Goal: Task Accomplishment & Management: Use online tool/utility

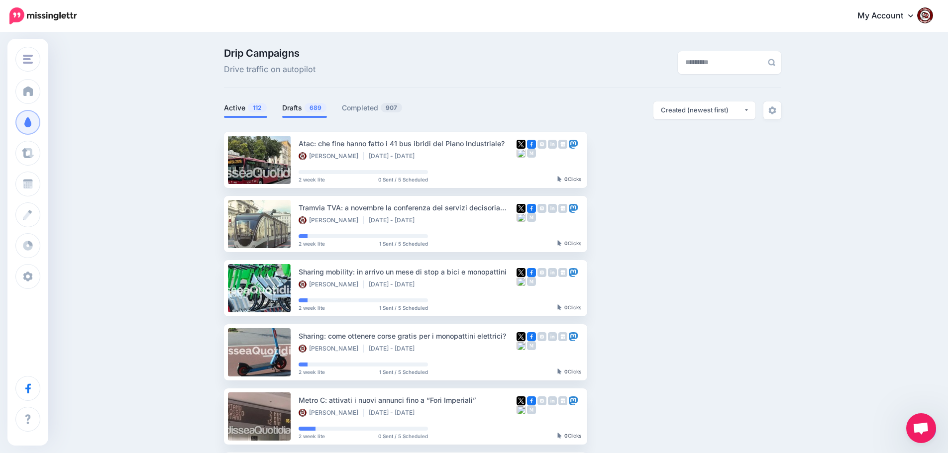
click at [300, 111] on link "Drafts 689" at bounding box center [304, 108] width 45 height 12
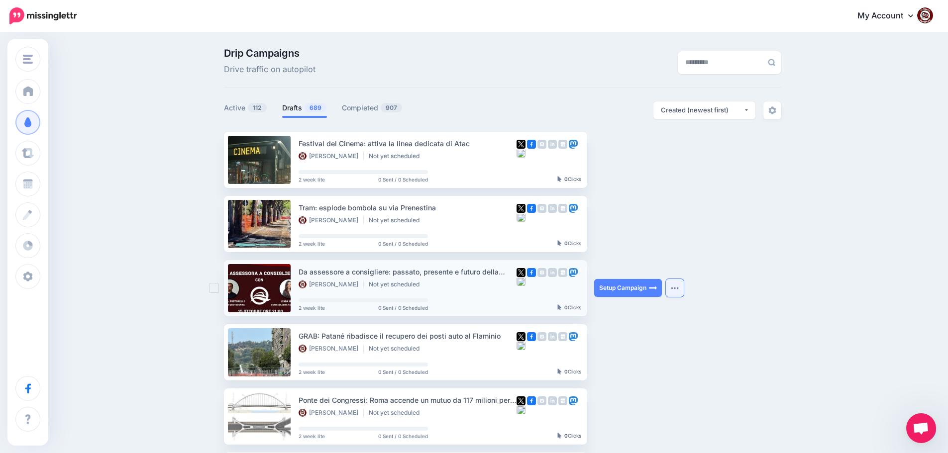
click at [679, 289] on img "button" at bounding box center [675, 288] width 8 height 3
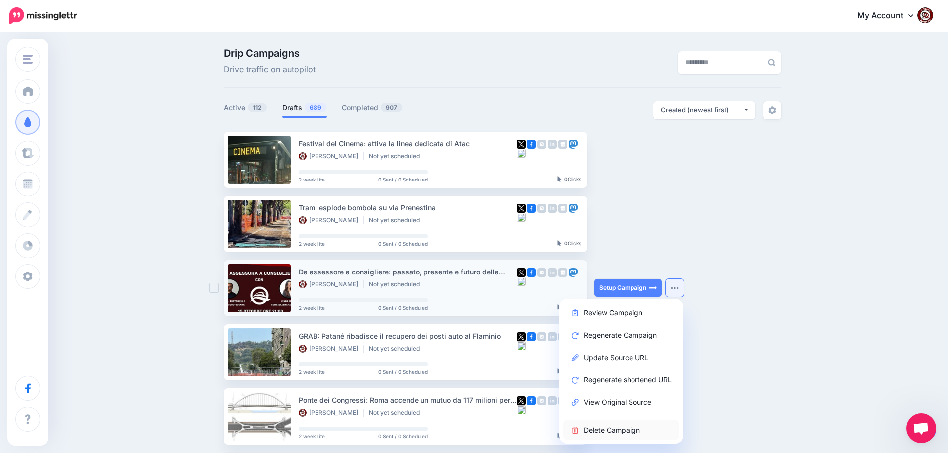
click at [632, 431] on link "Delete Campaign" at bounding box center [621, 430] width 116 height 19
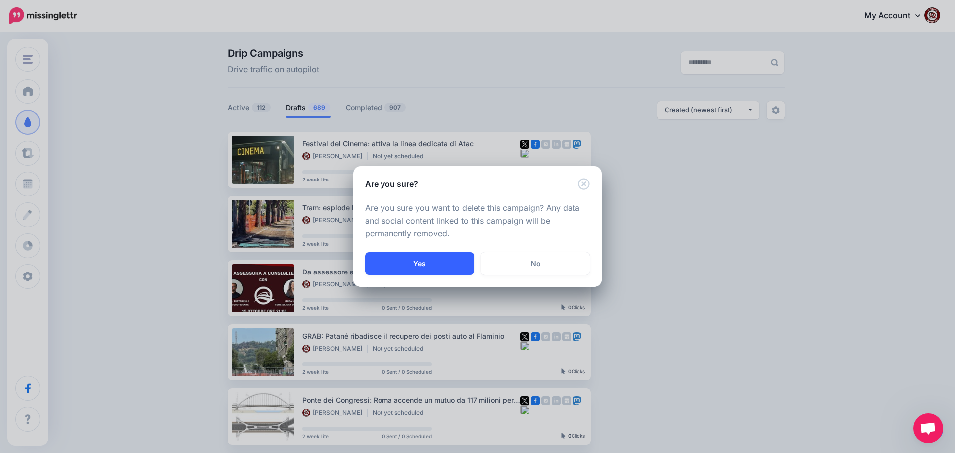
click at [423, 257] on button "Yes" at bounding box center [419, 263] width 109 height 23
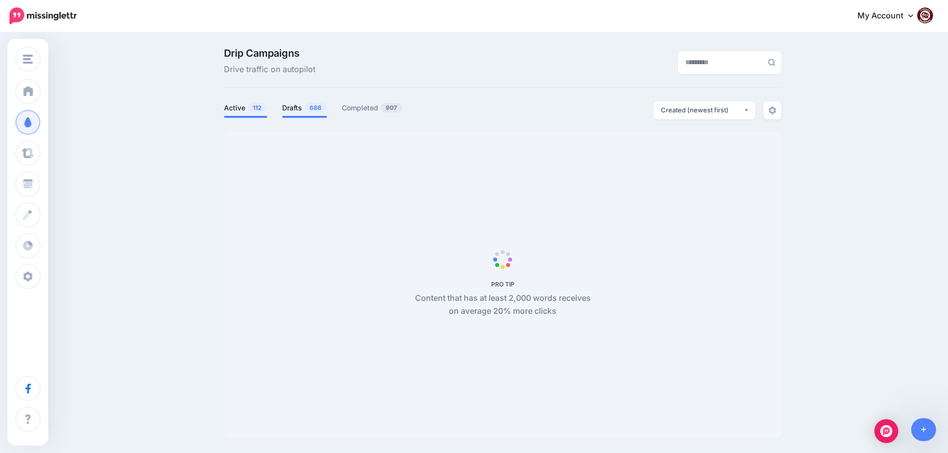
click at [304, 112] on link "Drafts 688" at bounding box center [304, 108] width 45 height 12
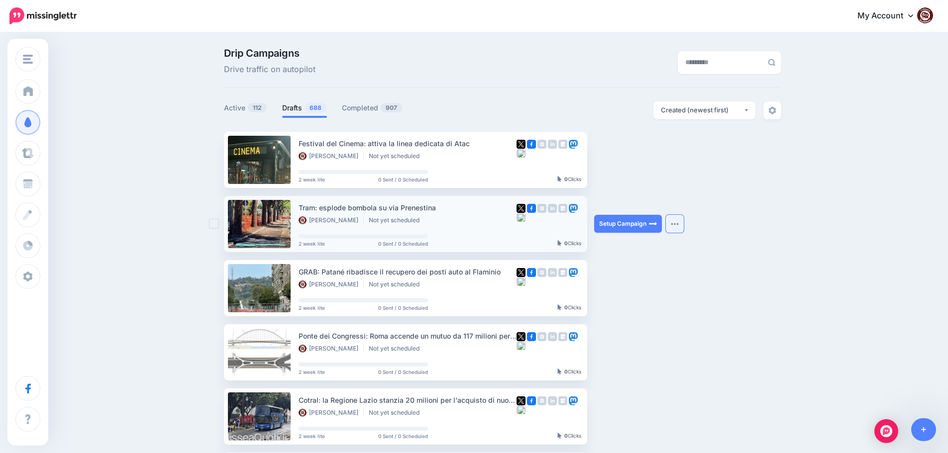
click at [678, 225] on img "button" at bounding box center [675, 223] width 8 height 3
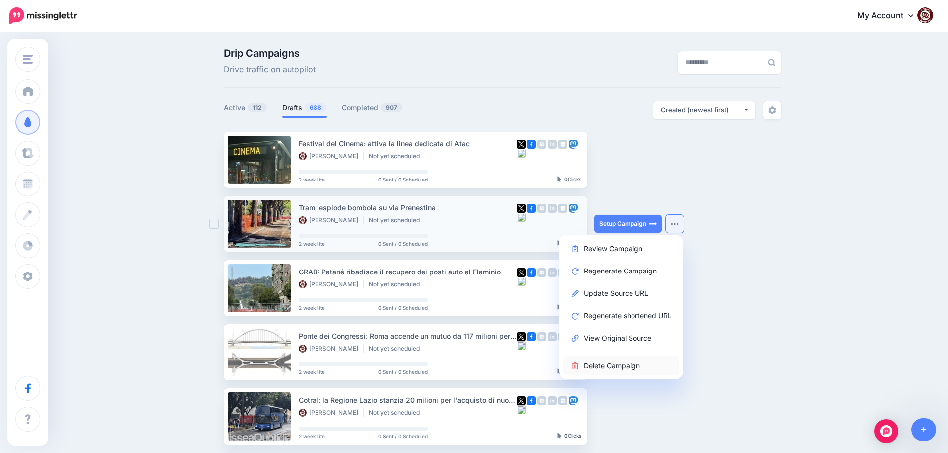
click at [621, 366] on link "Delete Campaign" at bounding box center [621, 365] width 116 height 19
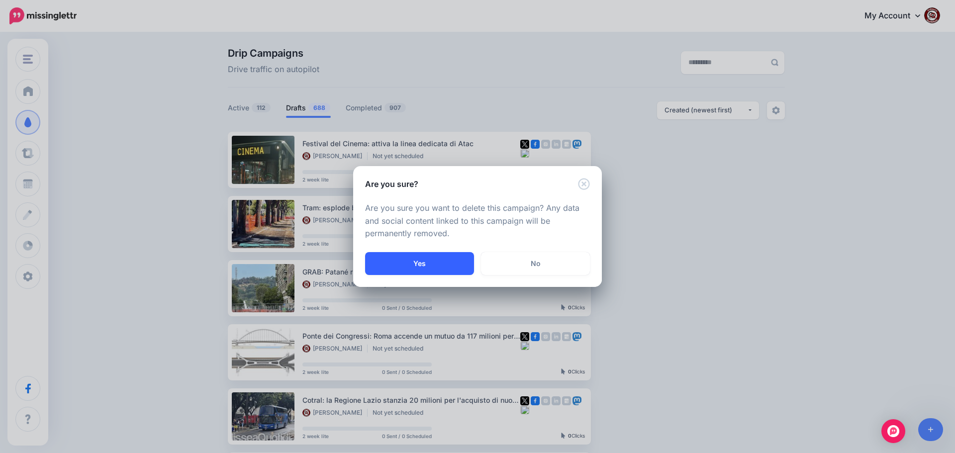
click at [432, 267] on button "Yes" at bounding box center [419, 263] width 109 height 23
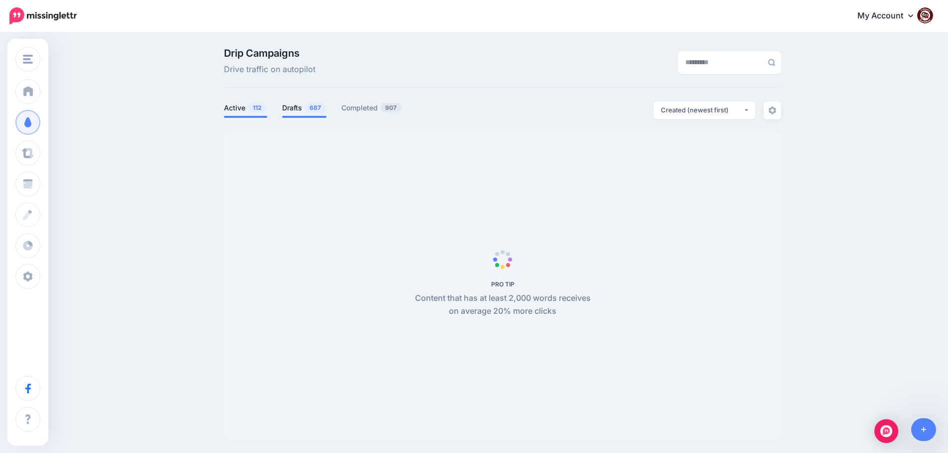
click at [294, 106] on link "Drafts 687" at bounding box center [304, 108] width 44 height 12
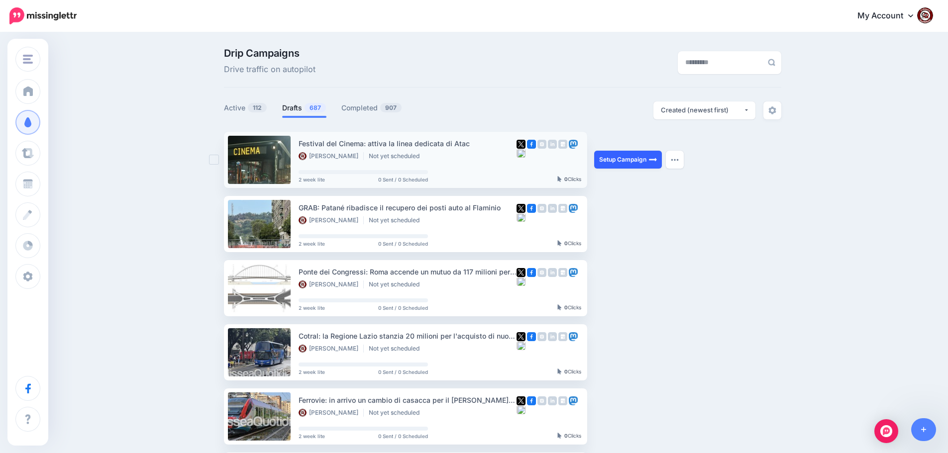
click at [629, 160] on link "Setup Campaign" at bounding box center [628, 160] width 68 height 18
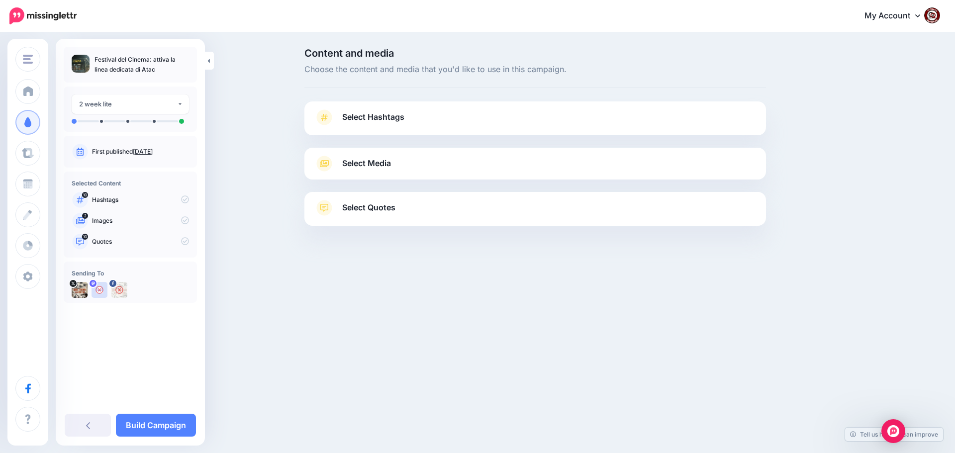
click at [380, 113] on span "Select Hashtags" at bounding box center [373, 116] width 62 height 13
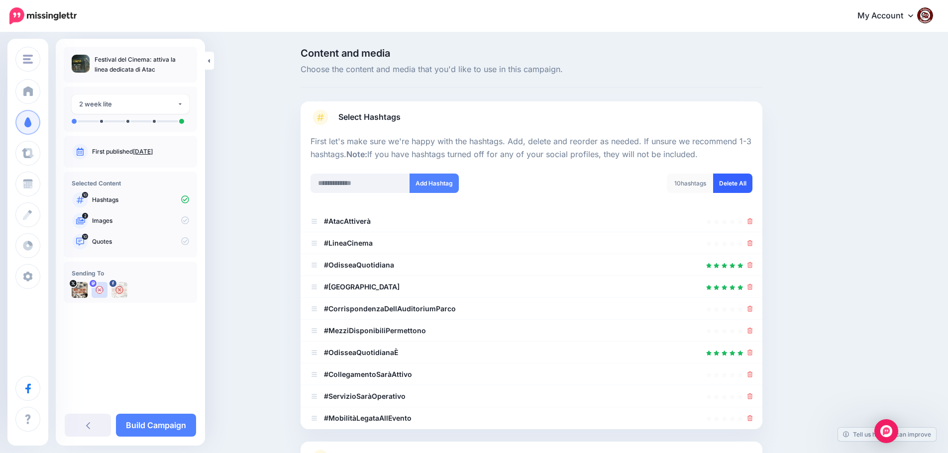
click at [739, 188] on link "Delete All" at bounding box center [732, 183] width 39 height 19
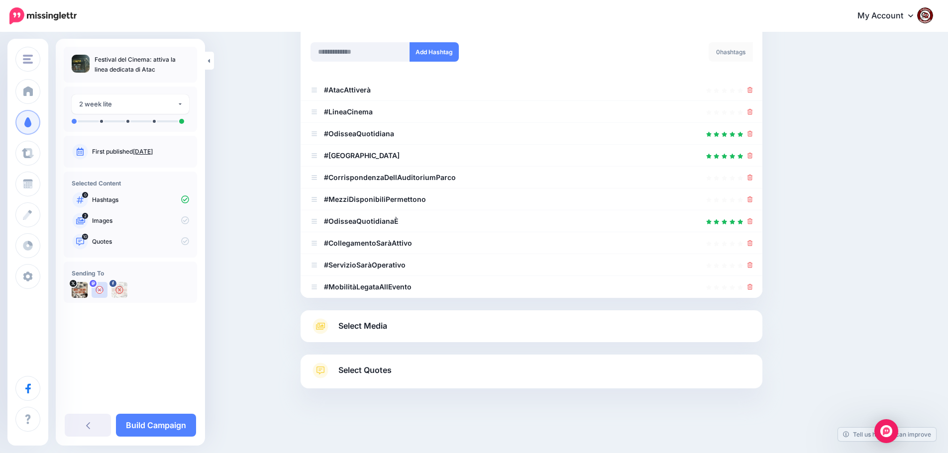
click at [366, 322] on span "Select Media" at bounding box center [362, 325] width 49 height 13
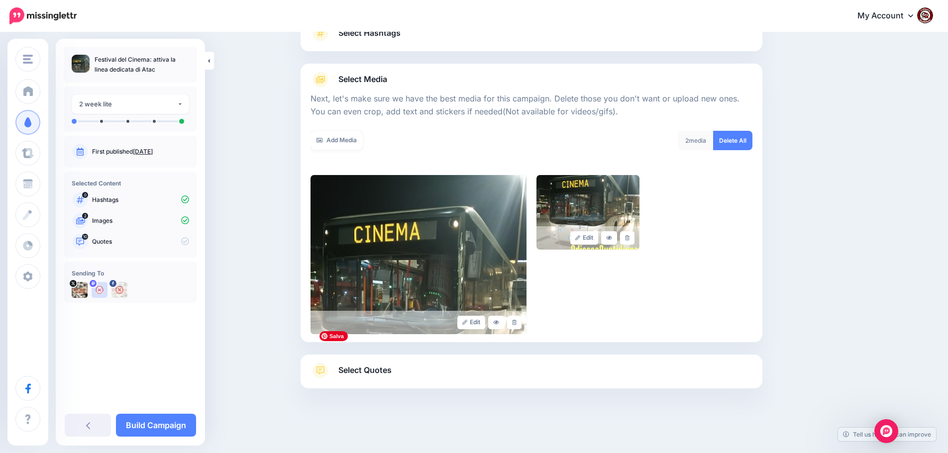
scroll to position [84, 0]
click at [361, 371] on span "Select Quotes" at bounding box center [364, 370] width 53 height 13
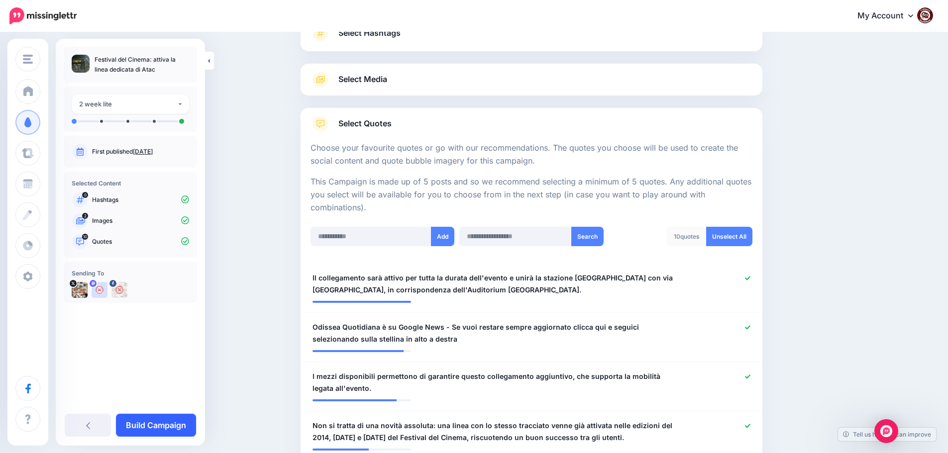
click at [160, 426] on link "Build Campaign" at bounding box center [156, 425] width 80 height 23
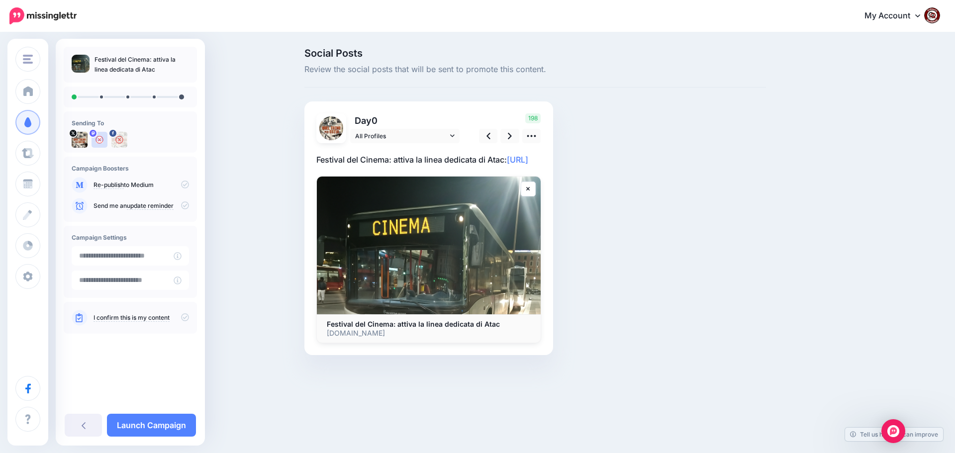
click at [412, 166] on p "Festival del Cinema: attiva la linea dedicata di Atac: [URL]" at bounding box center [429, 159] width 225 height 13
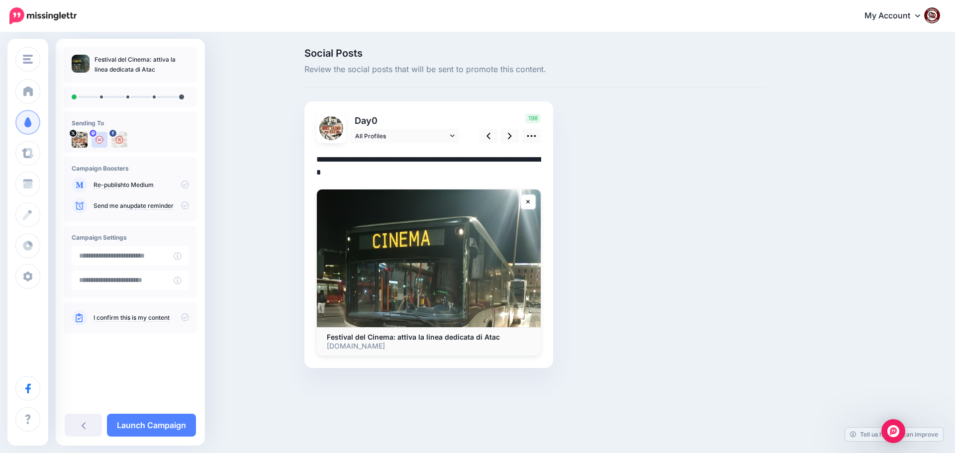
drag, startPoint x: 412, startPoint y: 172, endPoint x: 282, endPoint y: 152, distance: 130.9
click at [282, 152] on div "Social Posts Review the social posts that will be sent to promote this content.…" at bounding box center [477, 223] width 955 height 380
paste textarea "**********"
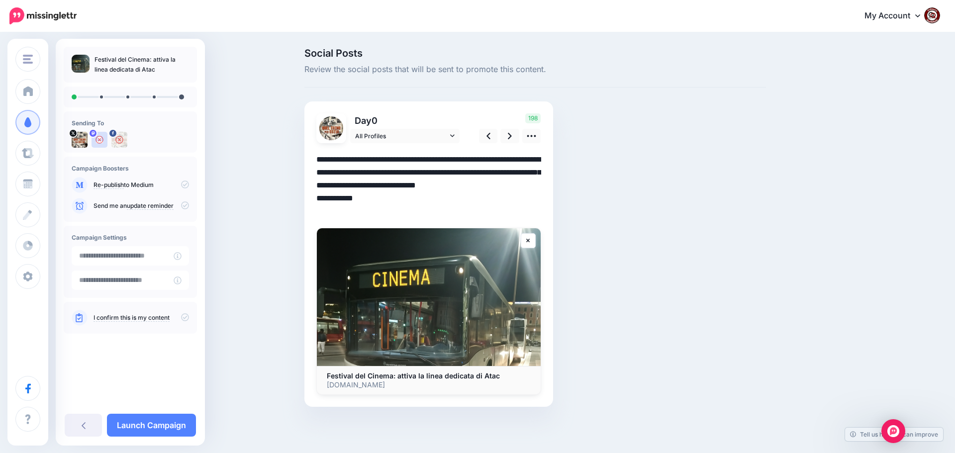
click at [407, 197] on textarea "**********" at bounding box center [429, 185] width 225 height 65
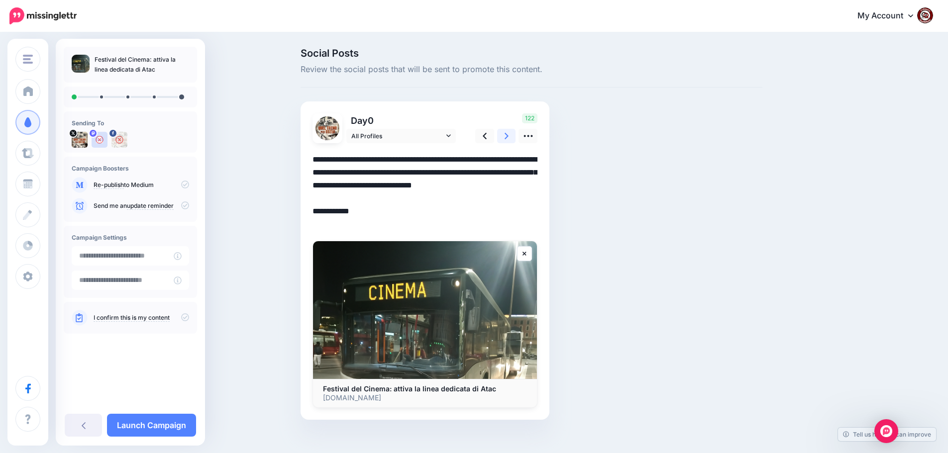
click at [513, 136] on link at bounding box center [506, 136] width 19 height 14
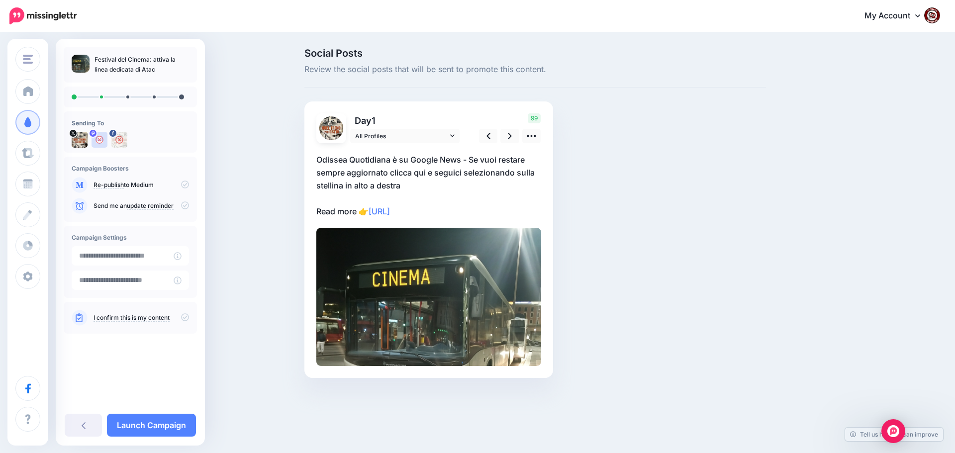
click at [468, 219] on div at bounding box center [429, 254] width 225 height 223
click at [452, 211] on p "Odissea Quotidiana è su Google News - Se vuoi restare sempre aggiornato clicca …" at bounding box center [429, 185] width 225 height 65
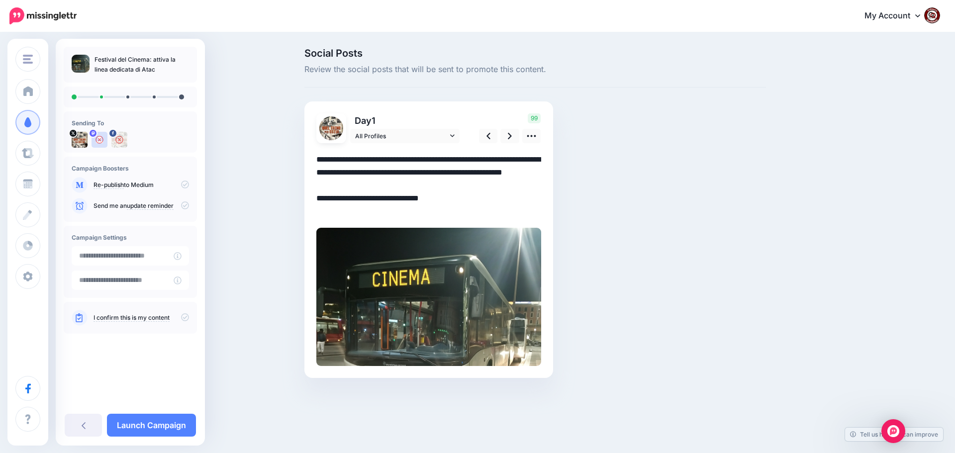
drag, startPoint x: 459, startPoint y: 212, endPoint x: 304, endPoint y: 153, distance: 165.8
click at [305, 153] on div "Day 1 All Profiles" at bounding box center [429, 240] width 249 height 277
paste textarea "**********"
click at [425, 201] on textarea "**********" at bounding box center [429, 185] width 225 height 65
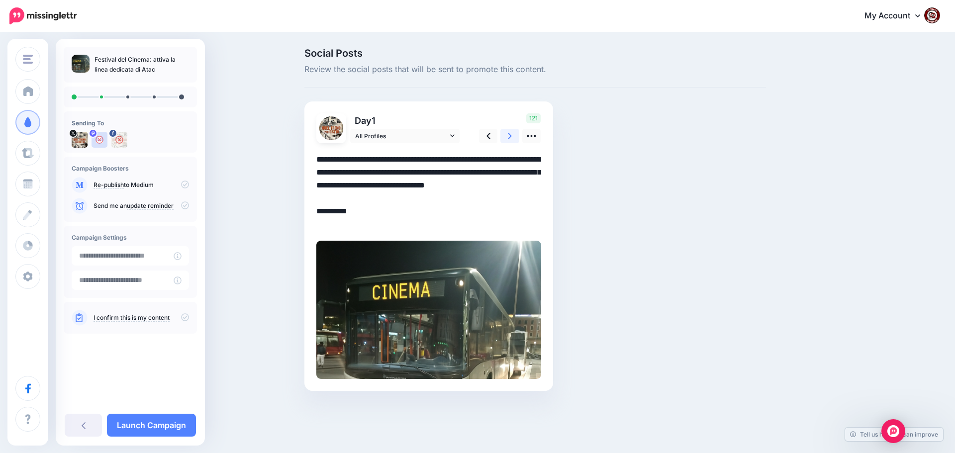
click at [512, 135] on icon at bounding box center [510, 136] width 4 height 10
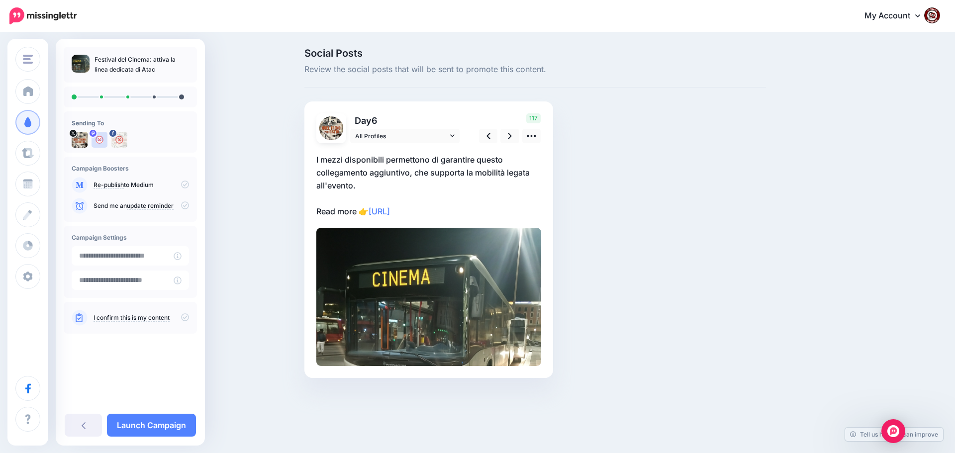
drag, startPoint x: 470, startPoint y: 220, endPoint x: 459, endPoint y: 215, distance: 11.8
click at [469, 219] on div at bounding box center [429, 254] width 225 height 223
click at [458, 214] on p "I mezzi disponibili permettono di garantire questo collegamento aggiuntivo, che…" at bounding box center [429, 185] width 225 height 65
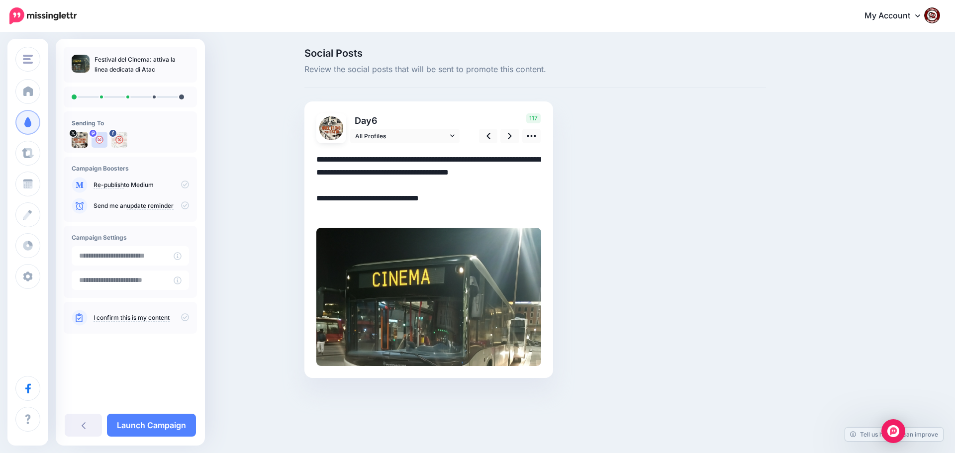
drag, startPoint x: 457, startPoint y: 214, endPoint x: 284, endPoint y: 155, distance: 182.4
click at [284, 155] on div "Social Posts Review the social posts that will be sent to promote this content.…" at bounding box center [477, 228] width 955 height 390
paste textarea "**********"
click at [405, 201] on textarea "**********" at bounding box center [429, 185] width 225 height 65
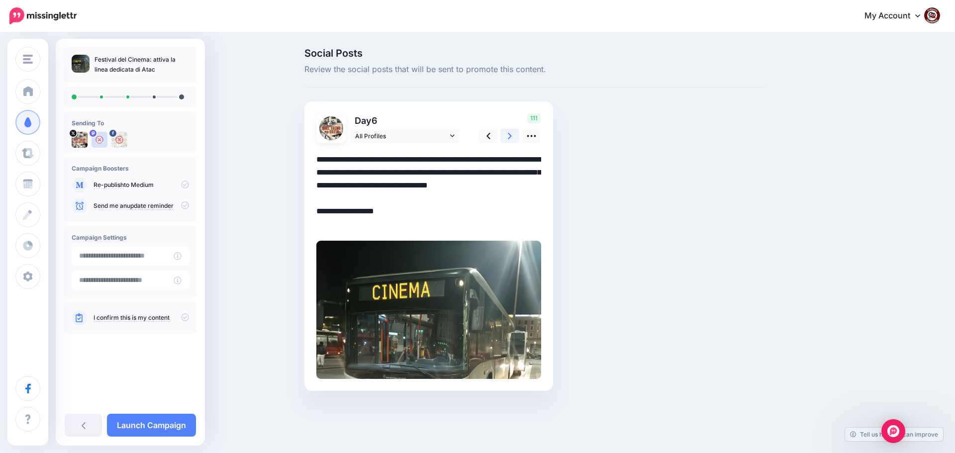
click at [510, 136] on icon at bounding box center [510, 136] width 4 height 10
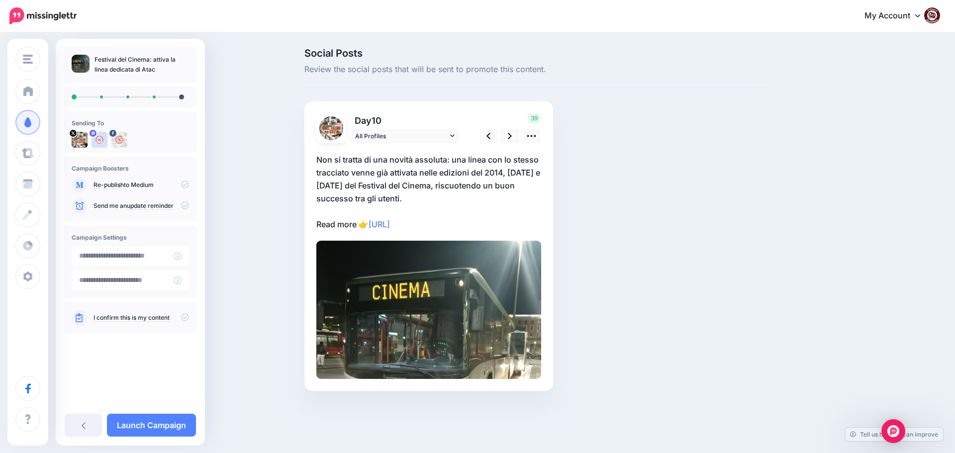
click at [481, 224] on p "Non si tratta di una novità assoluta: una linea con lo stesso tracciato venne g…" at bounding box center [429, 192] width 225 height 78
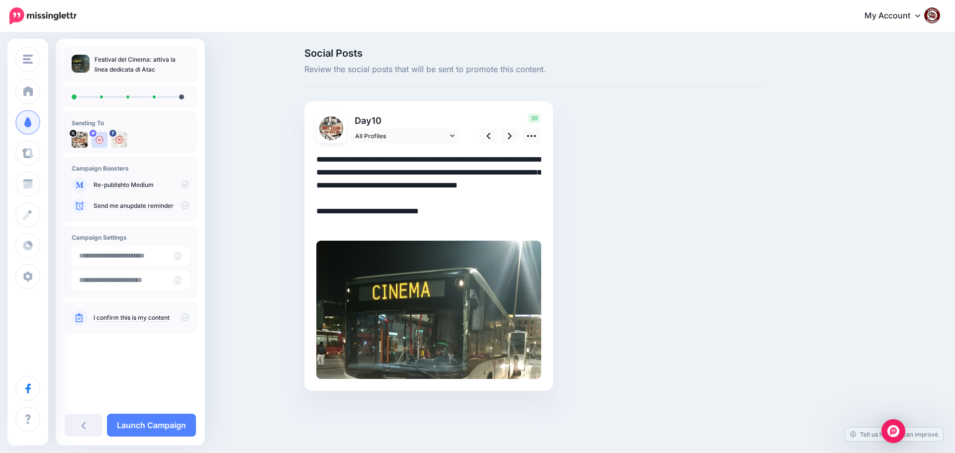
drag, startPoint x: 469, startPoint y: 225, endPoint x: 304, endPoint y: 155, distance: 179.7
click at [305, 155] on div "Day 10 All Profiles" at bounding box center [429, 247] width 249 height 290
paste textarea
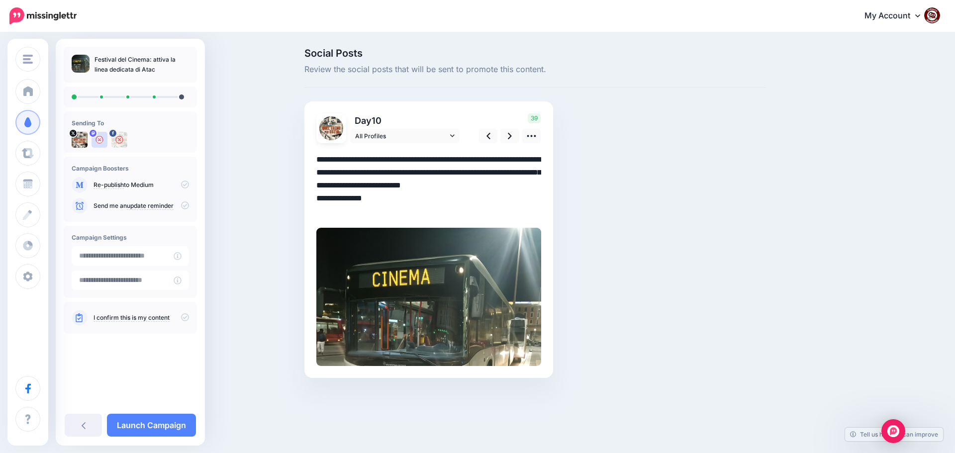
click at [408, 200] on textarea "**********" at bounding box center [429, 185] width 225 height 65
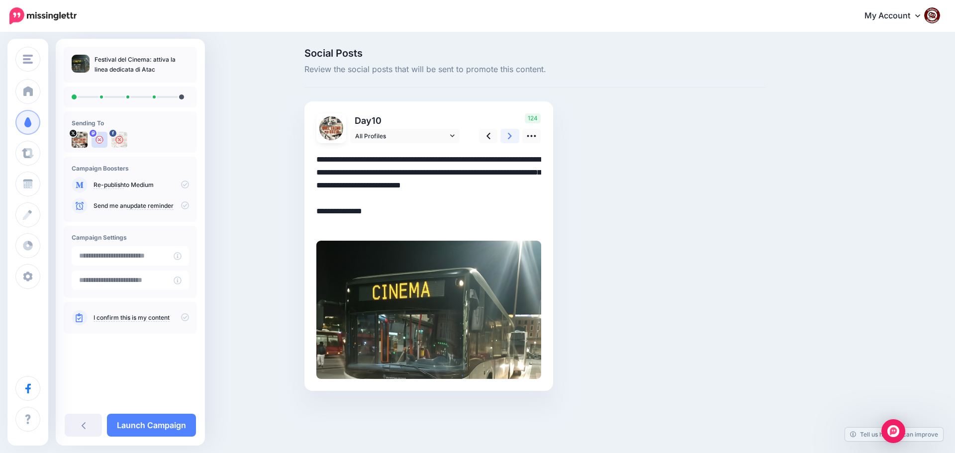
type textarea "**********"
click at [512, 137] on icon at bounding box center [510, 136] width 4 height 10
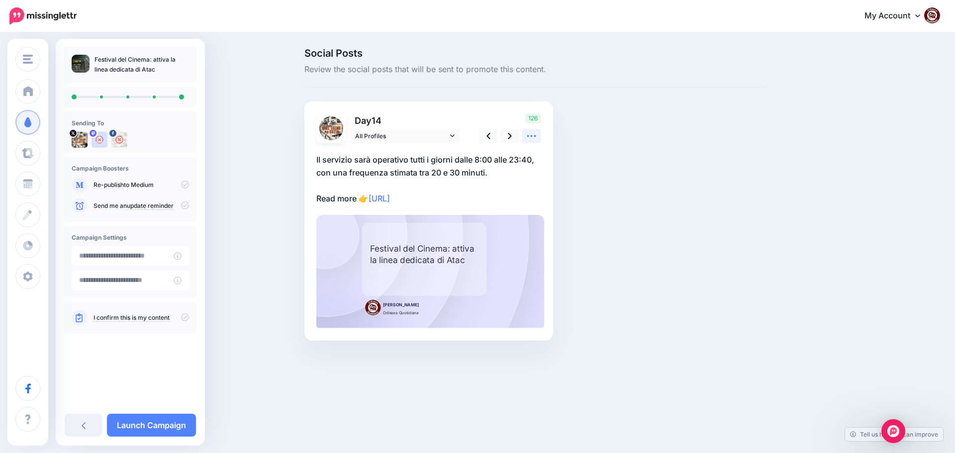
click at [530, 138] on icon at bounding box center [532, 136] width 10 height 10
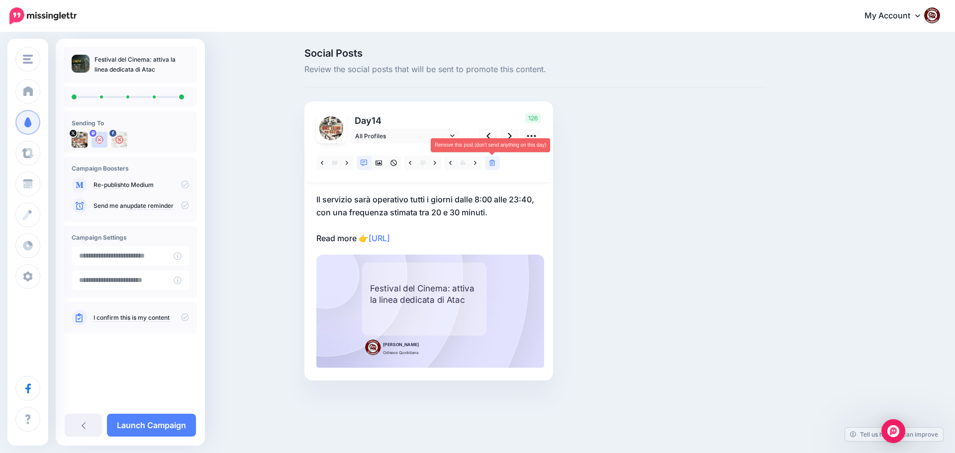
click at [494, 162] on icon at bounding box center [493, 163] width 6 height 7
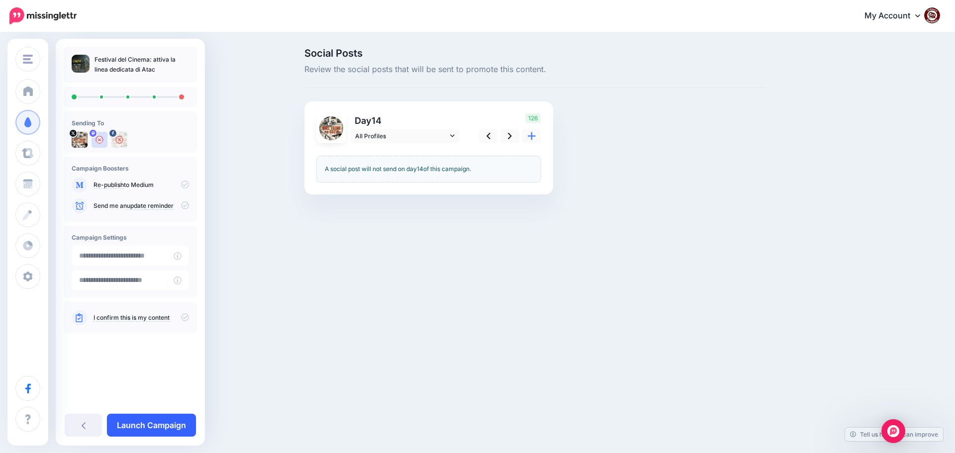
click at [141, 423] on link "Launch Campaign" at bounding box center [151, 425] width 89 height 23
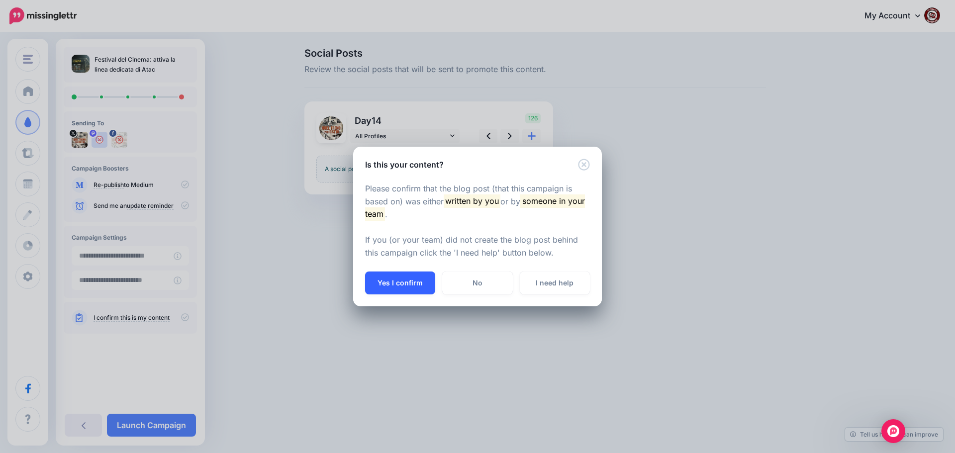
click at [401, 285] on button "Yes I confirm" at bounding box center [400, 283] width 70 height 23
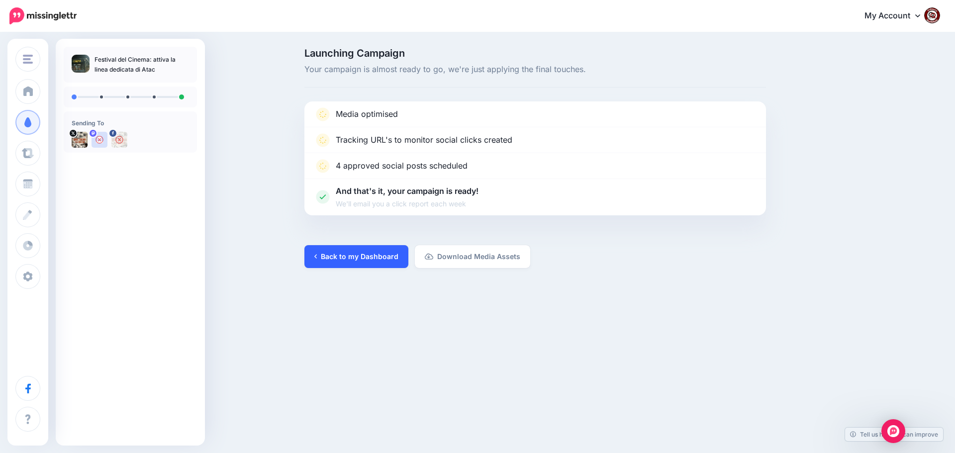
click at [360, 258] on link "Back to my Dashboard" at bounding box center [357, 256] width 104 height 23
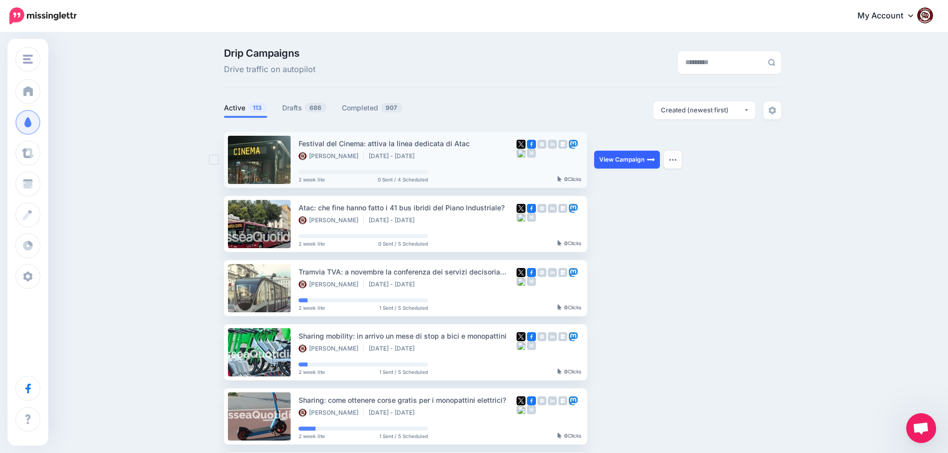
click at [621, 159] on link "View Campaign" at bounding box center [627, 160] width 66 height 18
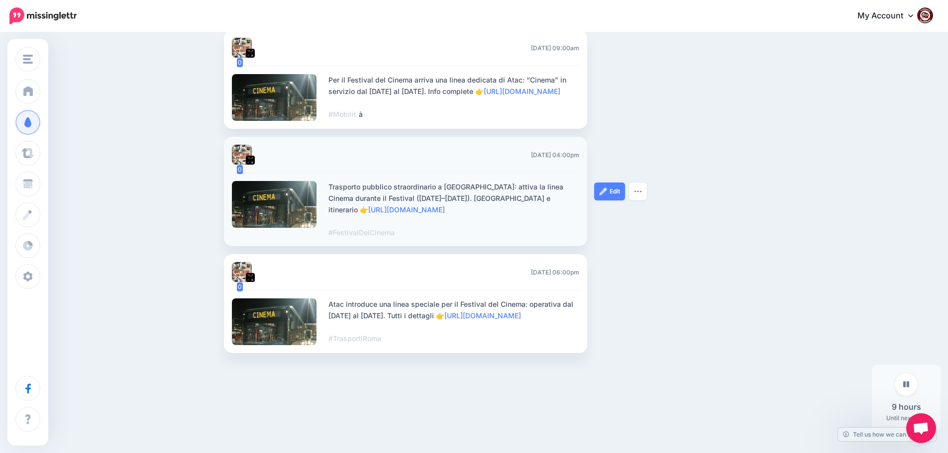
scroll to position [423, 0]
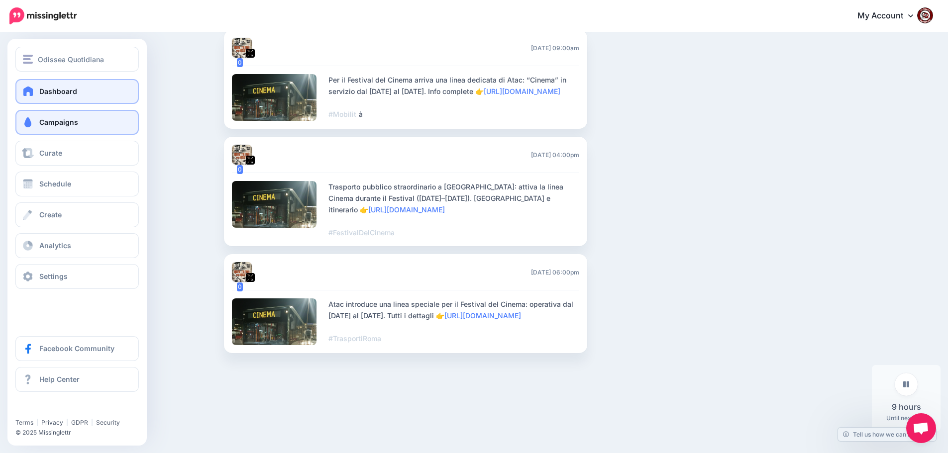
click at [41, 90] on span "Dashboard" at bounding box center [58, 91] width 38 height 8
